Goal: Task Accomplishment & Management: Use online tool/utility

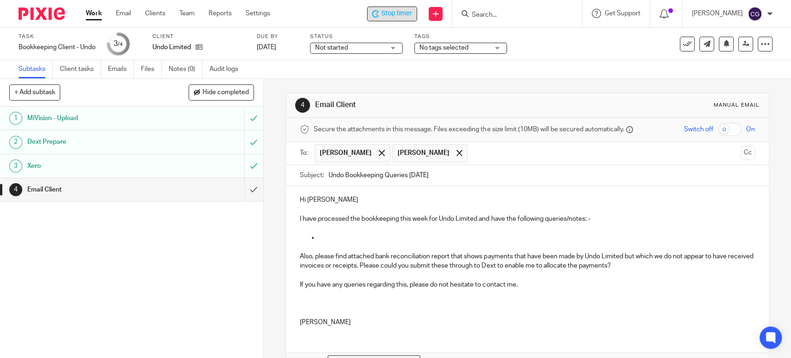
scroll to position [58, 0]
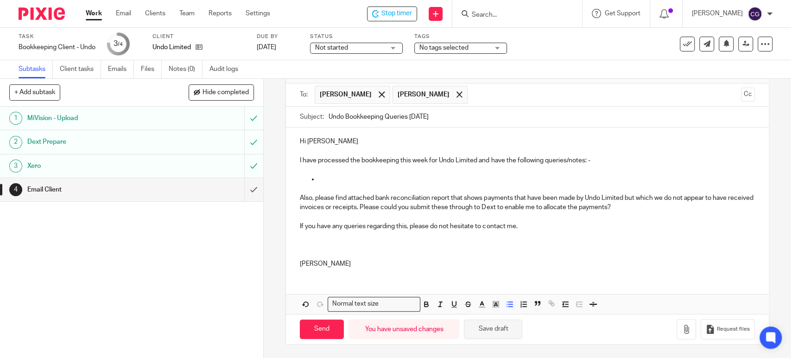
click at [498, 328] on button "Save draft" at bounding box center [493, 329] width 58 height 20
click at [412, 9] on span "Stop timer" at bounding box center [397, 14] width 31 height 10
click at [96, 13] on link "Work" at bounding box center [94, 13] width 16 height 9
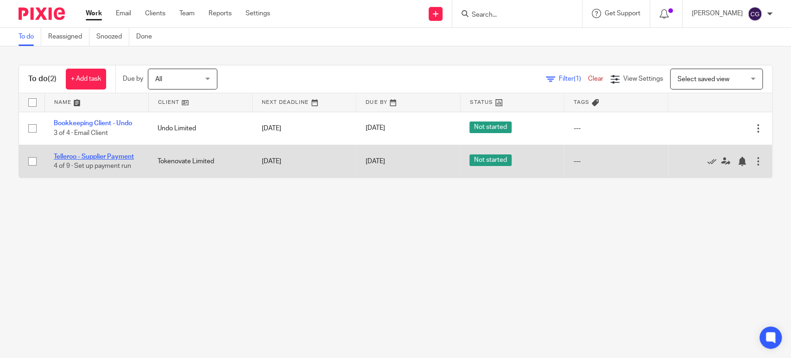
click at [87, 156] on link "Telleroo - Supplier Payment" at bounding box center [94, 156] width 80 height 6
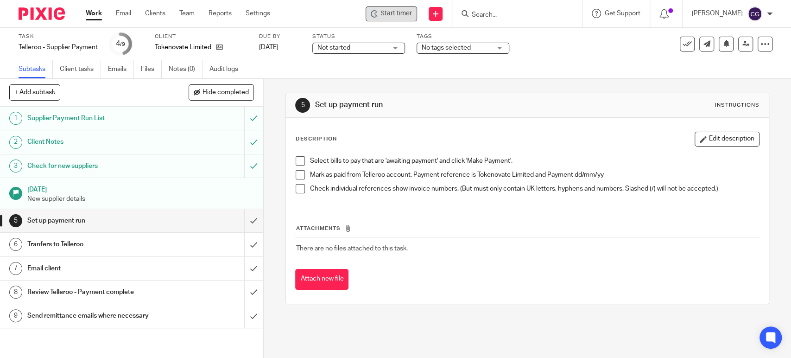
click at [412, 14] on span "Start timer" at bounding box center [397, 14] width 32 height 10
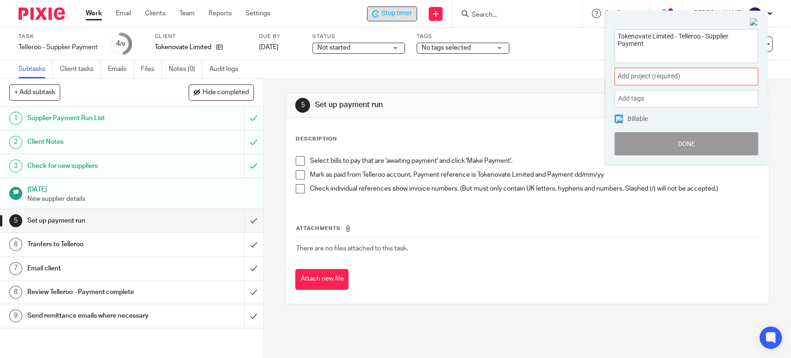
click at [655, 74] on span "Add project (required) :" at bounding box center [676, 76] width 117 height 10
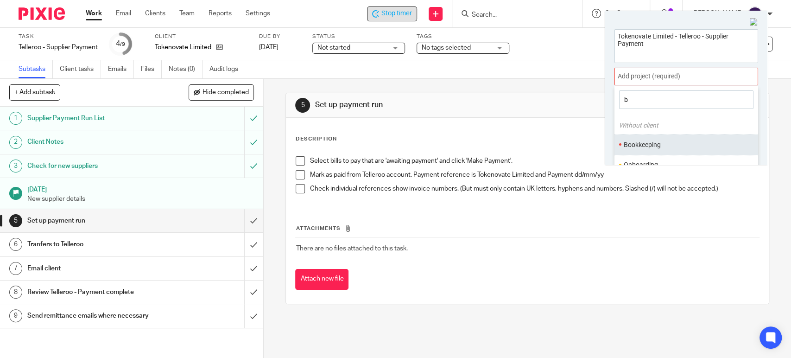
type input "b"
click at [631, 141] on li "Bookkeeping" at bounding box center [684, 145] width 121 height 10
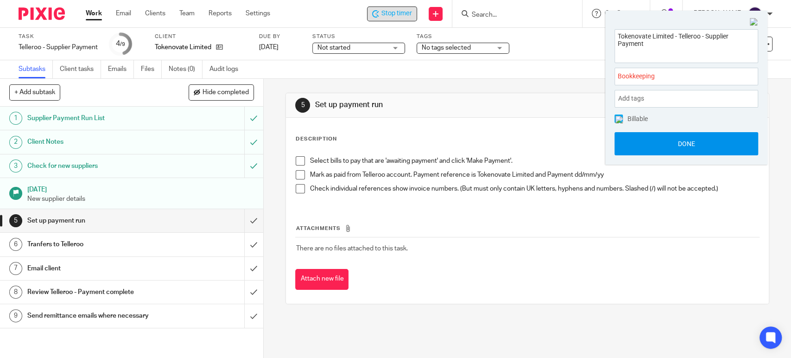
click at [682, 142] on button "Done" at bounding box center [687, 143] width 144 height 23
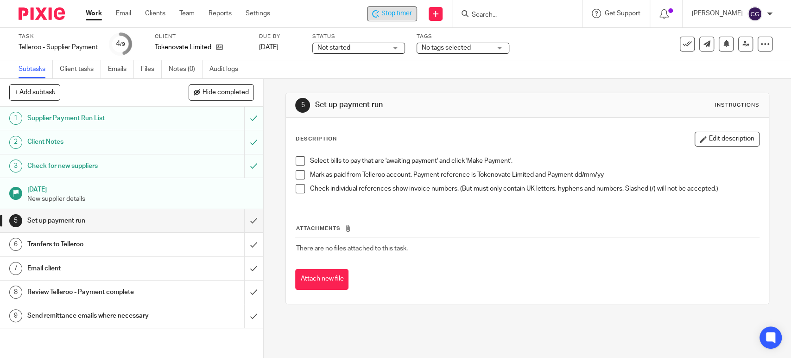
click at [98, 15] on link "Work" at bounding box center [94, 13] width 16 height 9
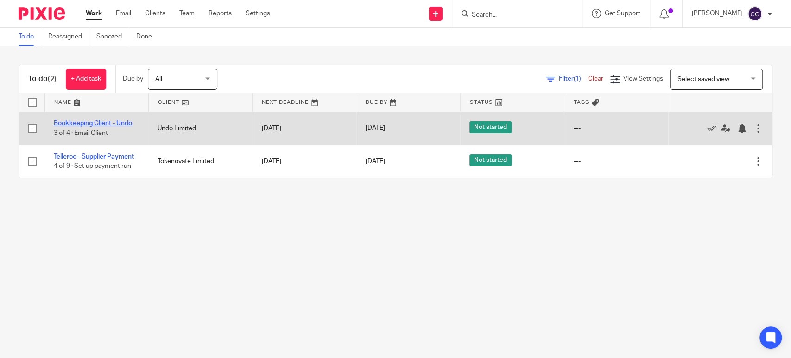
click at [96, 121] on link "Bookkeeping Client - Undo" at bounding box center [93, 123] width 78 height 6
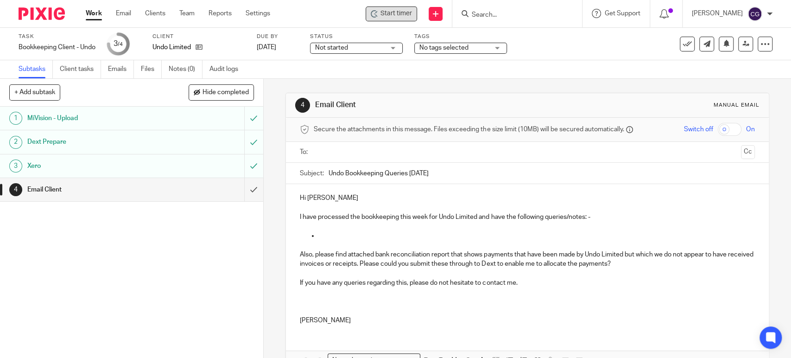
click at [404, 13] on span "Start timer" at bounding box center [397, 14] width 32 height 10
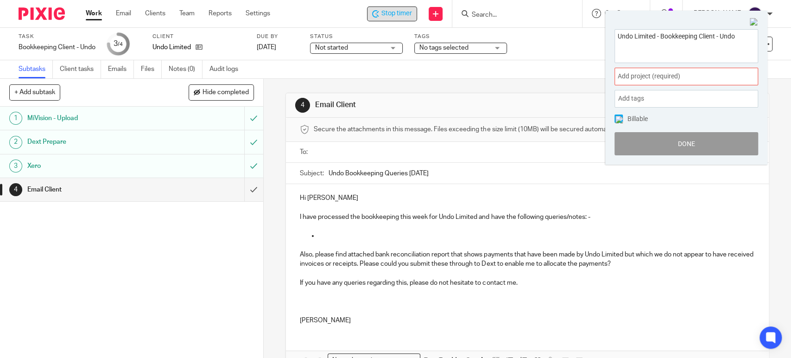
click at [650, 77] on span "Add project (required) :" at bounding box center [676, 76] width 117 height 10
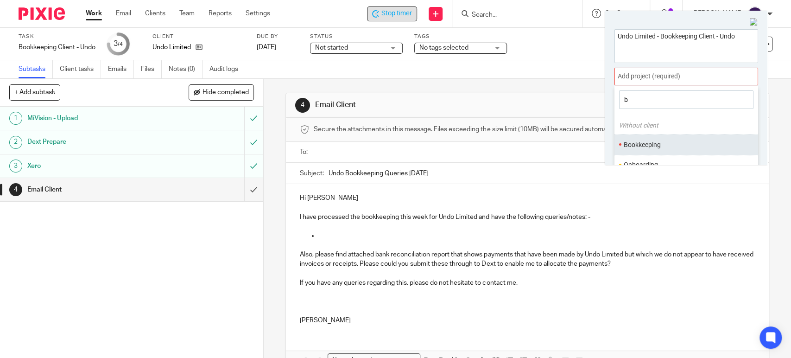
type input "b"
click at [666, 148] on li "Bookkeeping" at bounding box center [684, 145] width 121 height 10
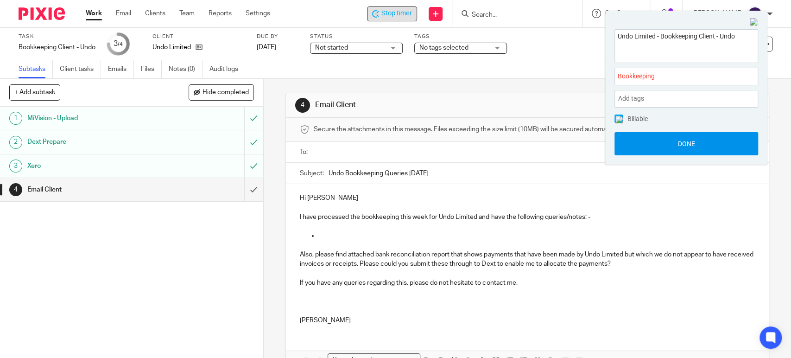
click at [685, 146] on button "Done" at bounding box center [687, 143] width 144 height 23
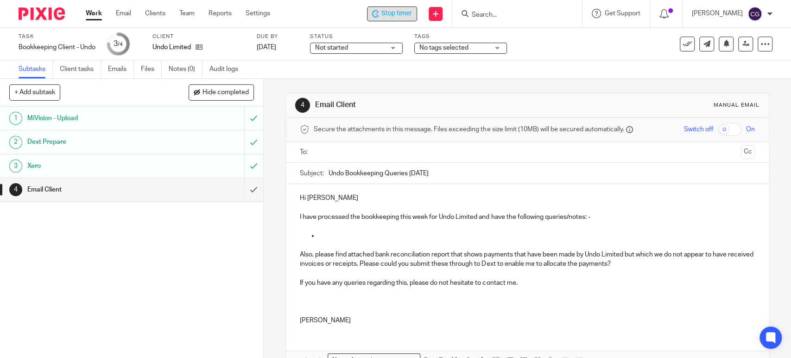
click at [95, 13] on link "Work" at bounding box center [94, 13] width 16 height 9
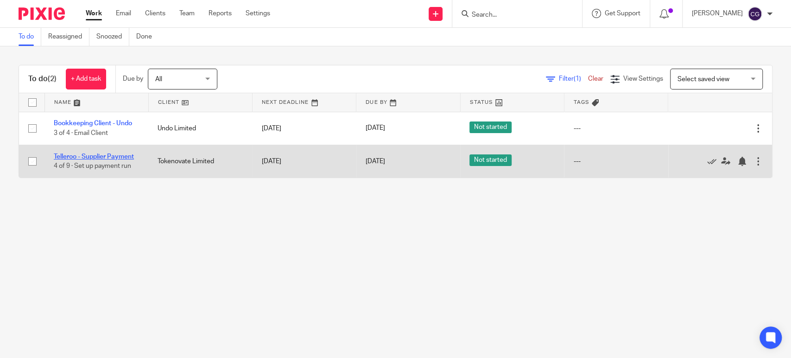
click at [102, 157] on link "Telleroo - Supplier Payment" at bounding box center [94, 156] width 80 height 6
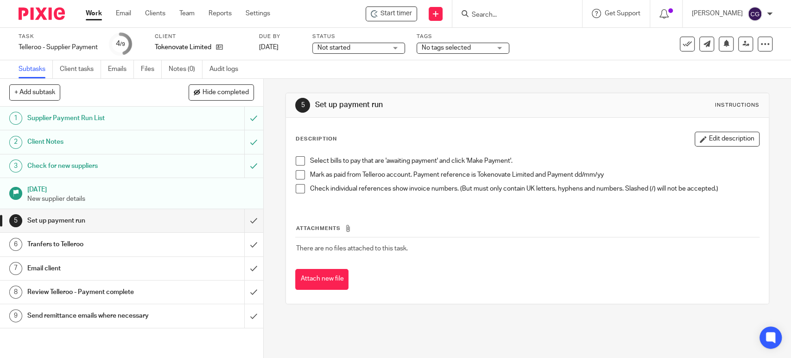
click at [409, 12] on span "Start timer" at bounding box center [397, 14] width 32 height 10
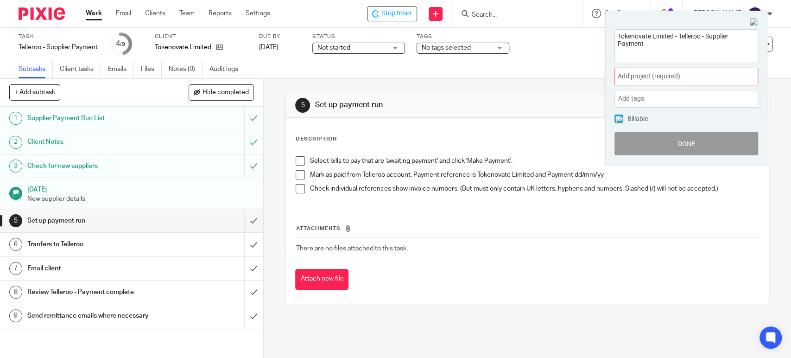
click at [645, 75] on span "Add project (required) :" at bounding box center [676, 76] width 117 height 10
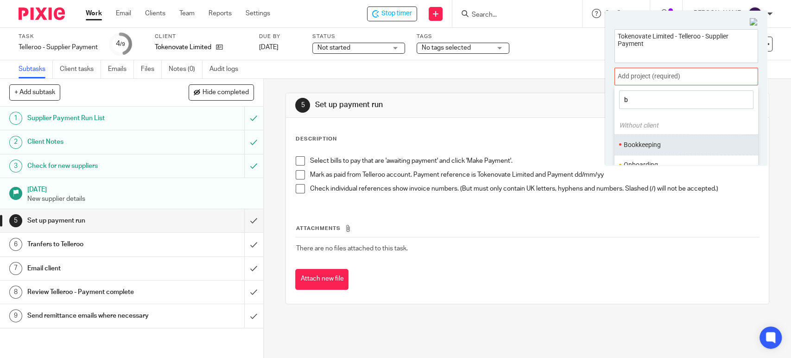
type input "b"
click at [646, 140] on li "Bookkeeping" at bounding box center [684, 145] width 121 height 10
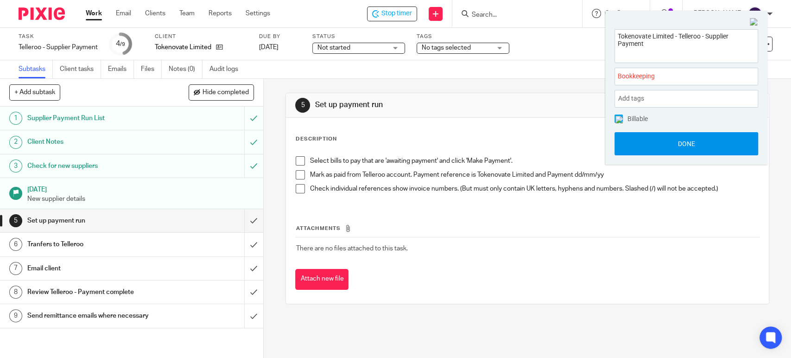
click at [689, 144] on button "Done" at bounding box center [687, 143] width 144 height 23
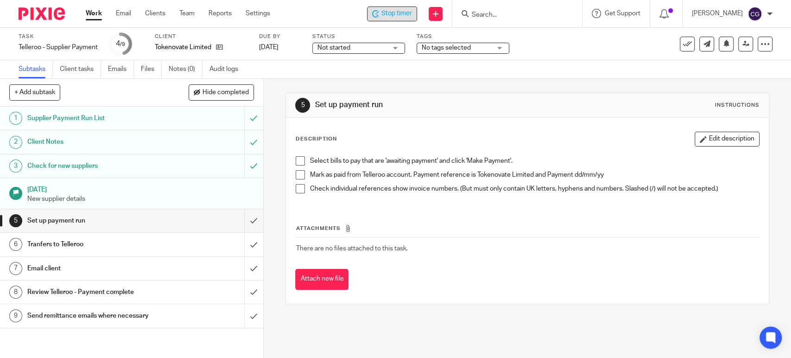
click at [401, 6] on div "Stop timer" at bounding box center [392, 13] width 50 height 15
click at [91, 12] on link "Work" at bounding box center [94, 13] width 16 height 9
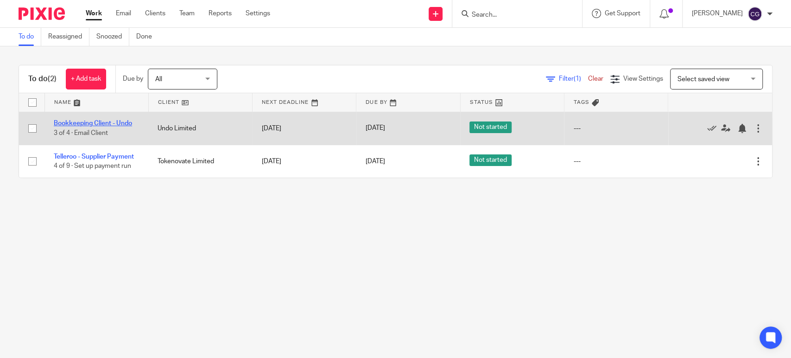
click at [85, 125] on link "Bookkeeping Client - Undo" at bounding box center [93, 123] width 78 height 6
